Goal: Task Accomplishment & Management: Use online tool/utility

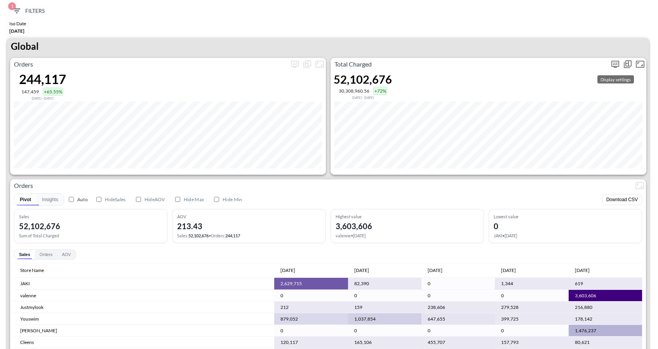
click at [617, 61] on icon "more" at bounding box center [615, 63] width 9 height 9
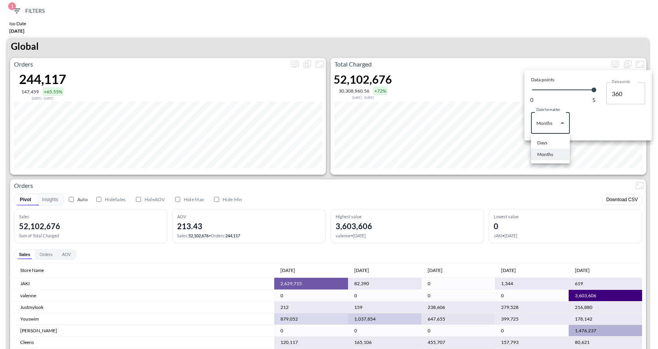
click at [553, 120] on body "BI.P.EYE, Interactive Analytics Dashboards 1 Filters Iso Date [DATE] Global Ord…" at bounding box center [329, 174] width 658 height 349
click at [538, 141] on div "Days" at bounding box center [542, 142] width 10 height 7
type input "Days"
type input "150"
click at [525, 24] on div at bounding box center [329, 174] width 658 height 349
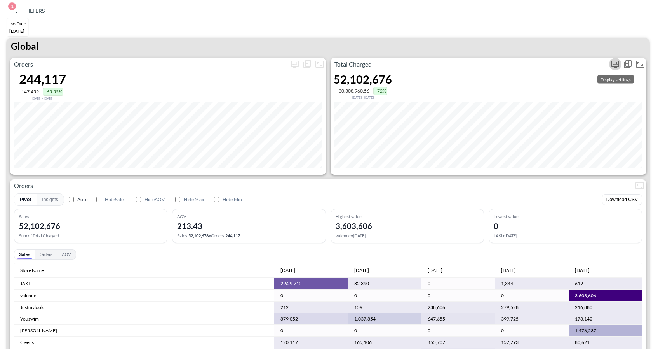
click at [611, 62] on icon "more" at bounding box center [615, 63] width 9 height 9
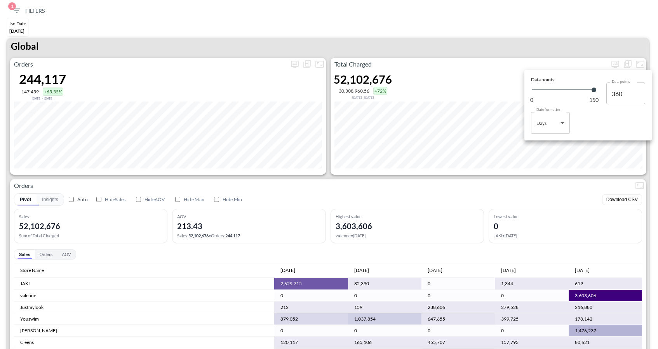
click at [539, 128] on body "BI.P.EYE, Interactive Analytics Dashboards 1 Filters Iso Date [DATE] Global Ord…" at bounding box center [329, 174] width 658 height 349
click at [540, 155] on div "Months" at bounding box center [545, 154] width 16 height 7
type input "Months"
click at [505, 180] on div at bounding box center [329, 174] width 658 height 349
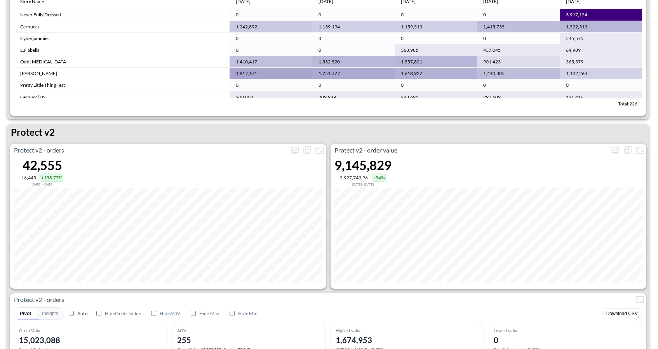
scroll to position [1396, 0]
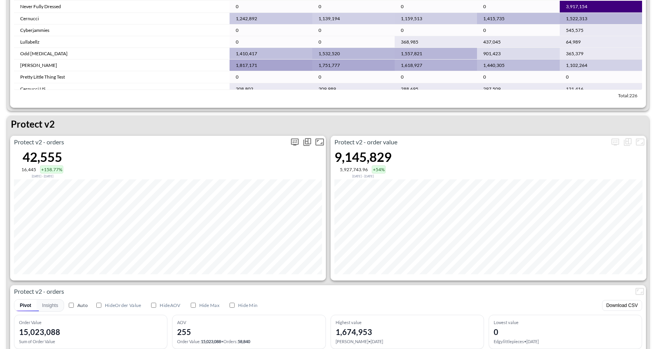
click at [290, 141] on icon "more" at bounding box center [294, 141] width 9 height 9
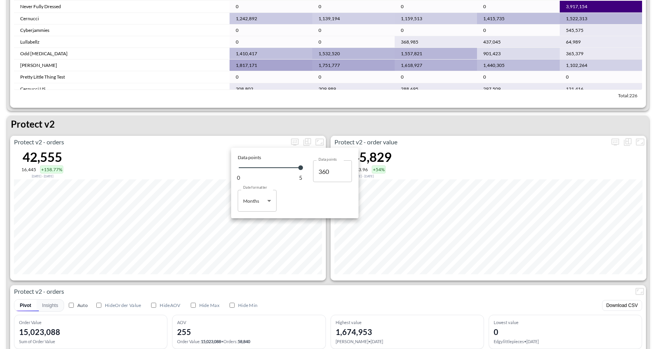
click at [265, 200] on body "BI.P.EYE, Interactive Analytics Dashboards 1 Filters Iso Date [DATE] Global Ord…" at bounding box center [329, 174] width 658 height 349
click at [256, 220] on li "Days" at bounding box center [257, 220] width 39 height 12
type input "Days"
type input "150"
click at [342, 124] on div at bounding box center [329, 174] width 658 height 349
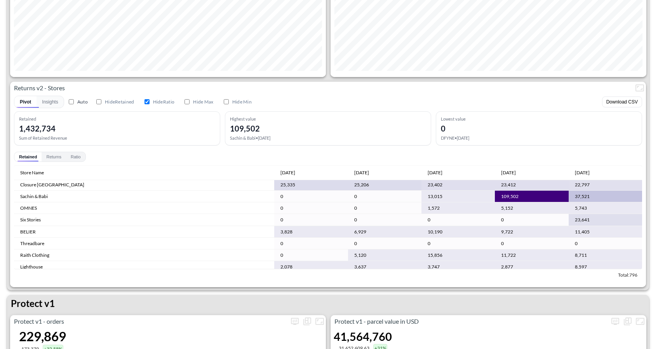
scroll to position [0, 0]
